Goal: Communication & Community: Participate in discussion

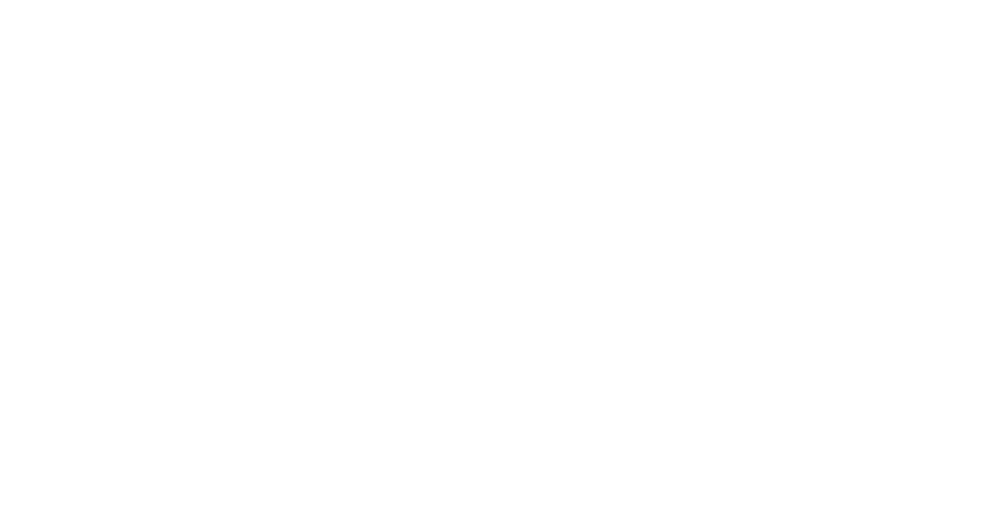
click at [667, 439] on button "button" at bounding box center [657, 443] width 20 height 20
click at [496, 254] on button "Clock Off" at bounding box center [452, 248] width 86 height 25
click at [839, 91] on button "Close" at bounding box center [810, 87] width 57 height 25
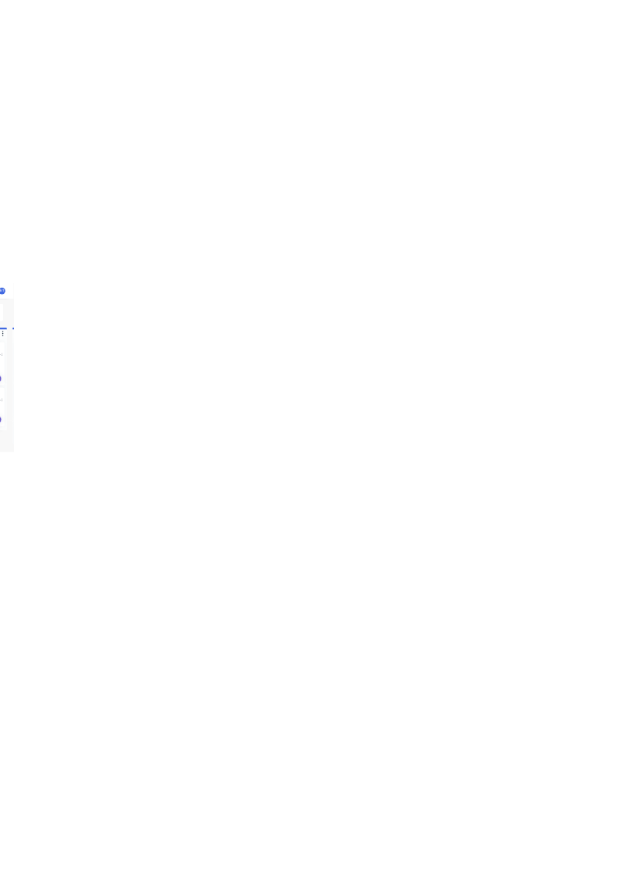
scroll to position [1013, 0]
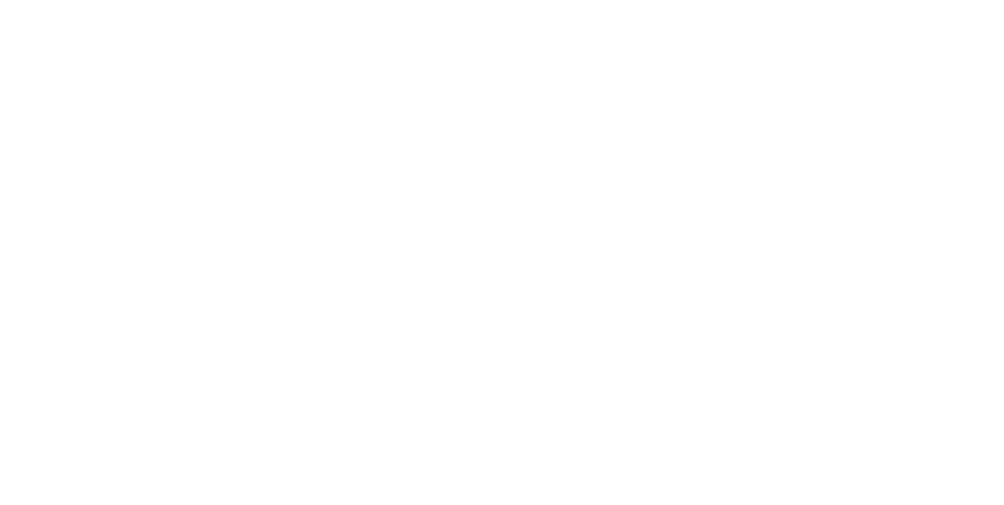
click at [208, 125] on button "Collaborate" at bounding box center [133, 137] width 149 height 39
click at [706, 470] on div at bounding box center [504, 461] width 402 height 16
click at [882, 473] on button "Send" at bounding box center [851, 461] width 62 height 24
click at [839, 90] on button "Close" at bounding box center [810, 87] width 57 height 25
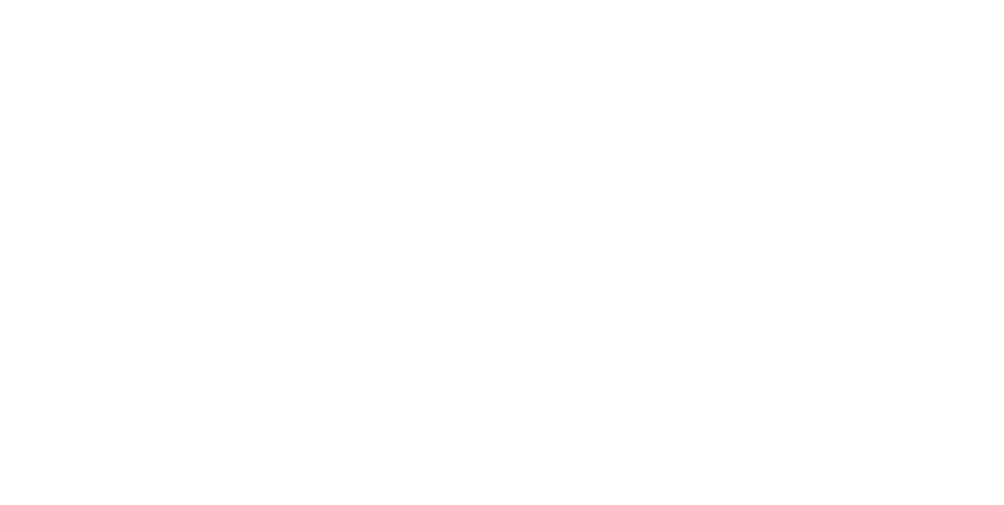
click at [478, 309] on div "Loading..." at bounding box center [502, 252] width 1004 height 505
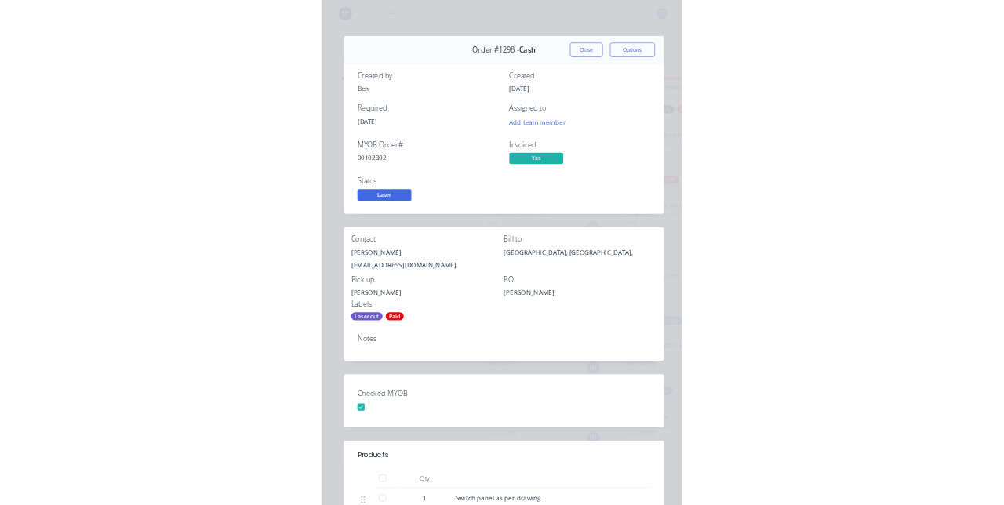
scroll to position [0, 0]
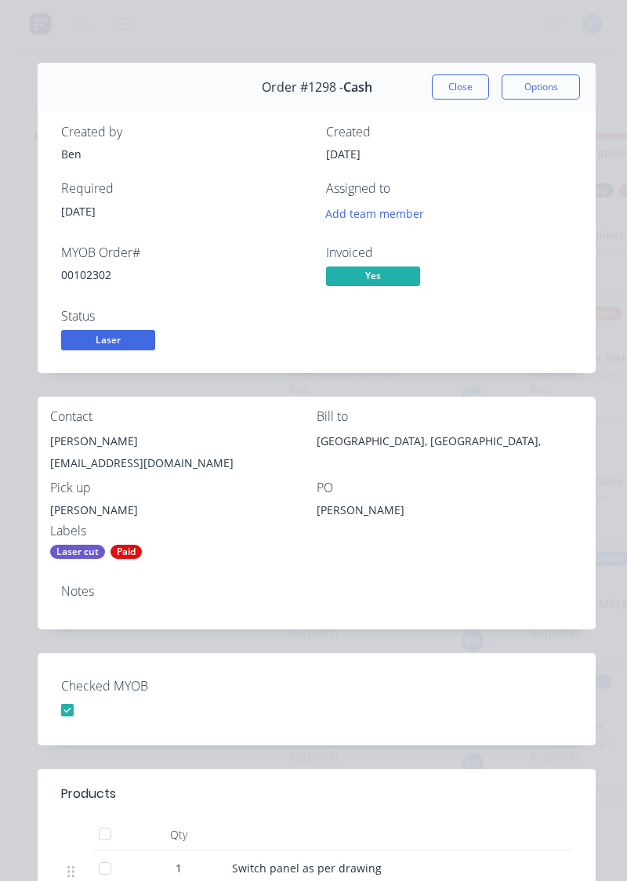
click at [47, 102] on div "Order #1298 - Cash Close Options" at bounding box center [317, 87] width 558 height 49
